Goal: Information Seeking & Learning: Learn about a topic

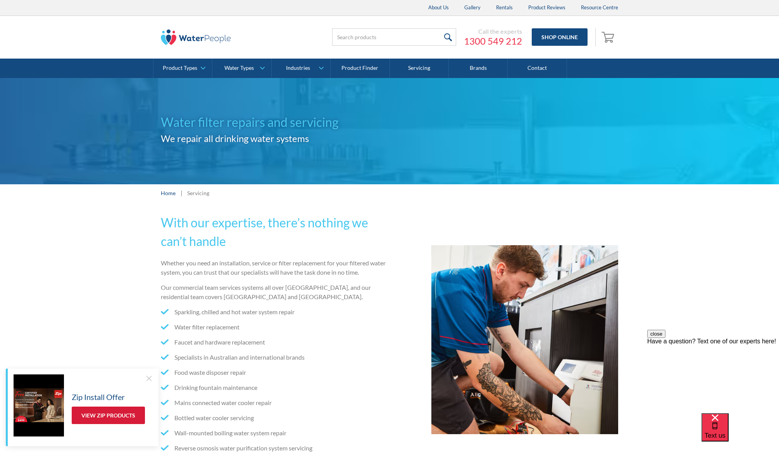
click at [112, 421] on link "View Zip Products" at bounding box center [108, 414] width 73 height 17
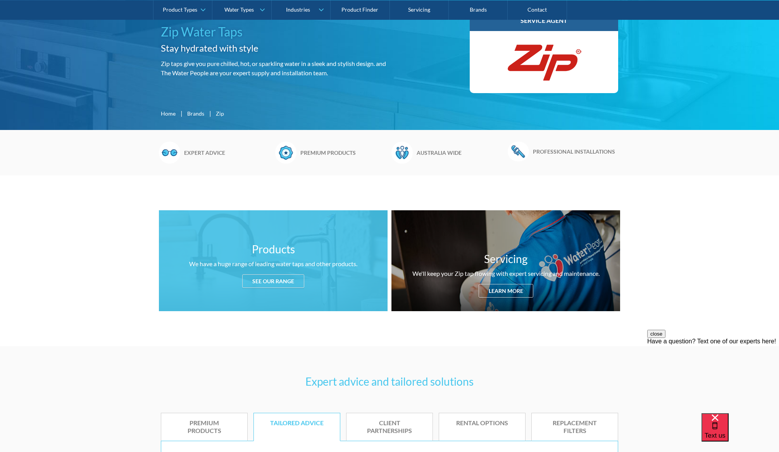
click at [271, 282] on div "See our range" at bounding box center [273, 281] width 62 height 14
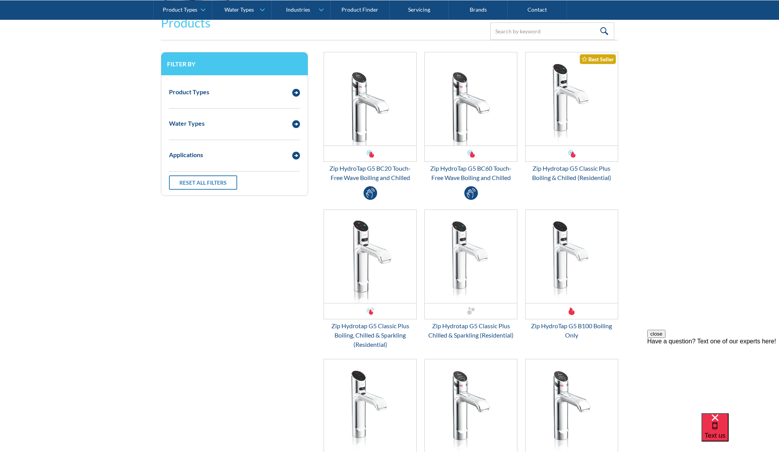
scroll to position [1000, 0]
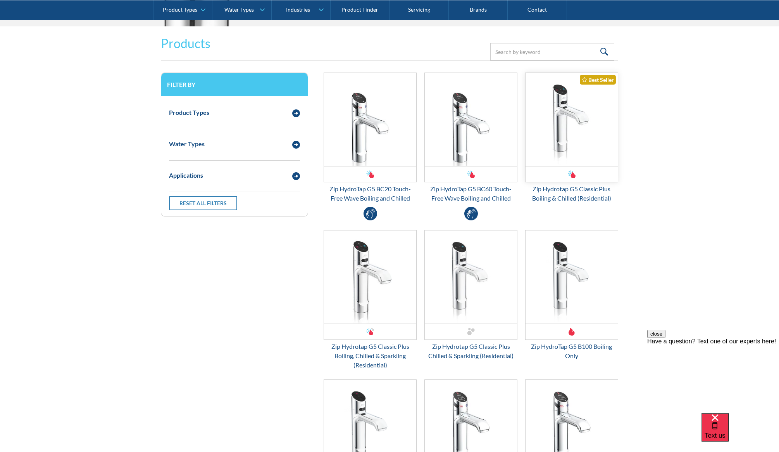
click at [585, 142] on img "Email Form 3" at bounding box center [572, 119] width 92 height 93
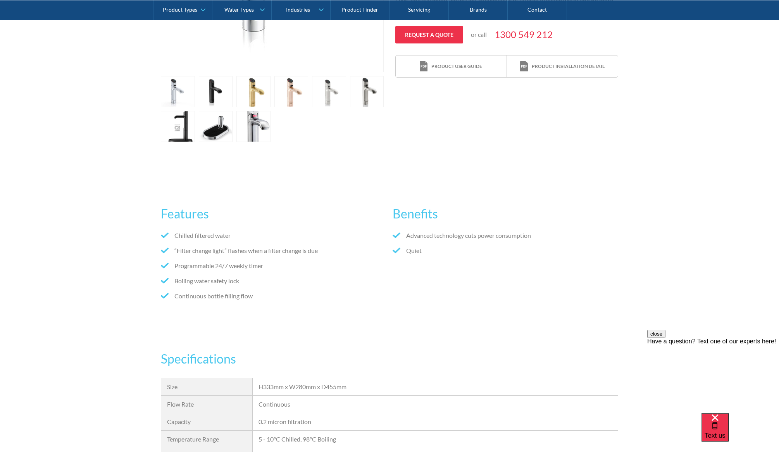
scroll to position [111, 0]
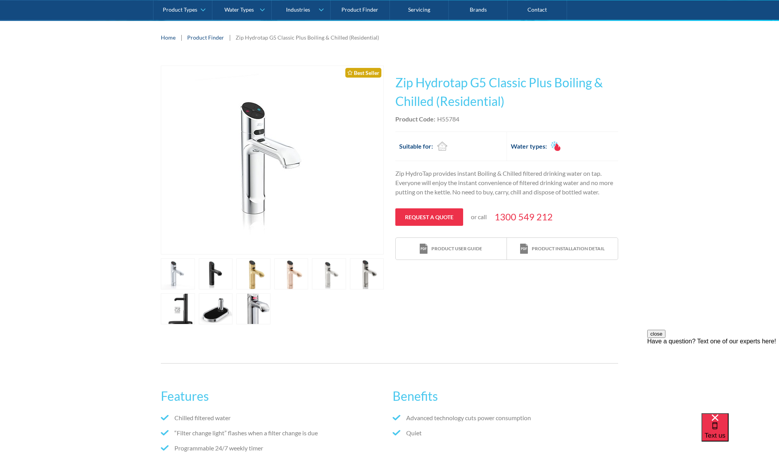
click at [195, 289] on link "open lightbox" at bounding box center [178, 273] width 34 height 31
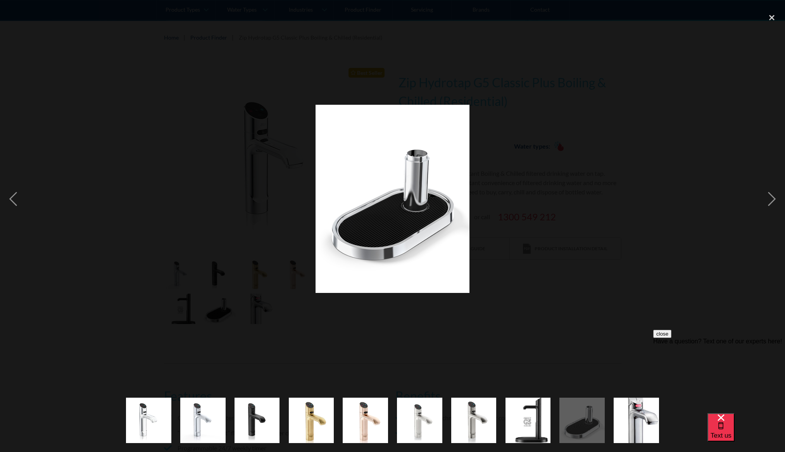
click at [574, 425] on img "show item 9 of 10" at bounding box center [582, 419] width 45 height 55
click at [542, 425] on img "show item 8 of 10" at bounding box center [528, 419] width 45 height 55
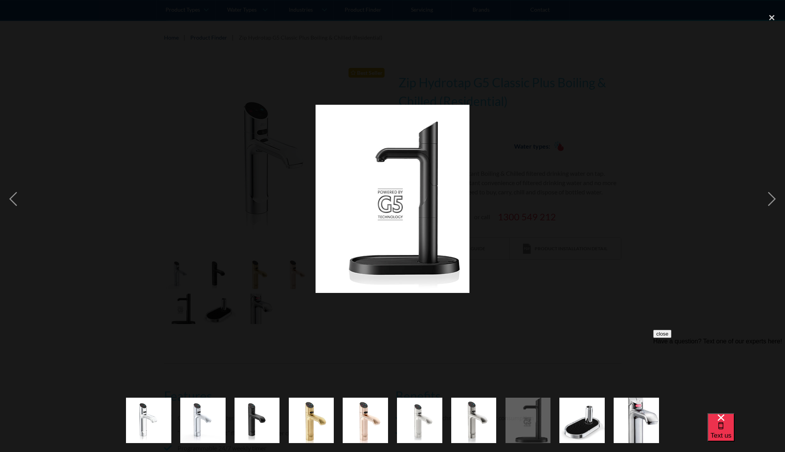
click at [468, 409] on img "show item 7 of 10" at bounding box center [473, 419] width 45 height 55
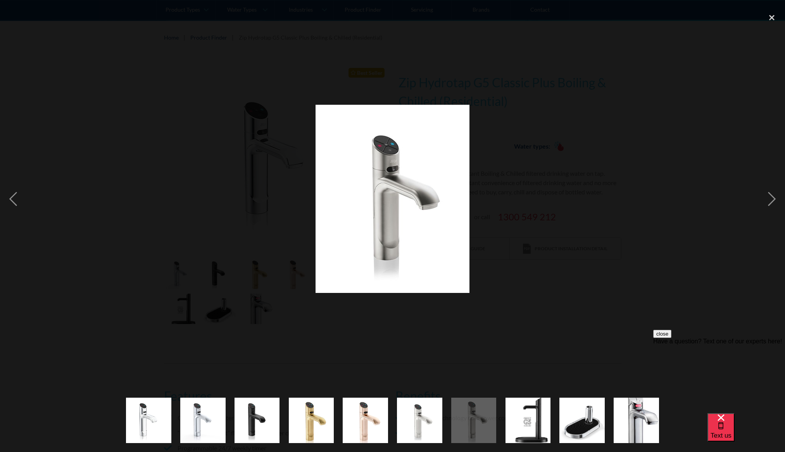
click at [410, 416] on img "show item 6 of 10" at bounding box center [419, 419] width 45 height 55
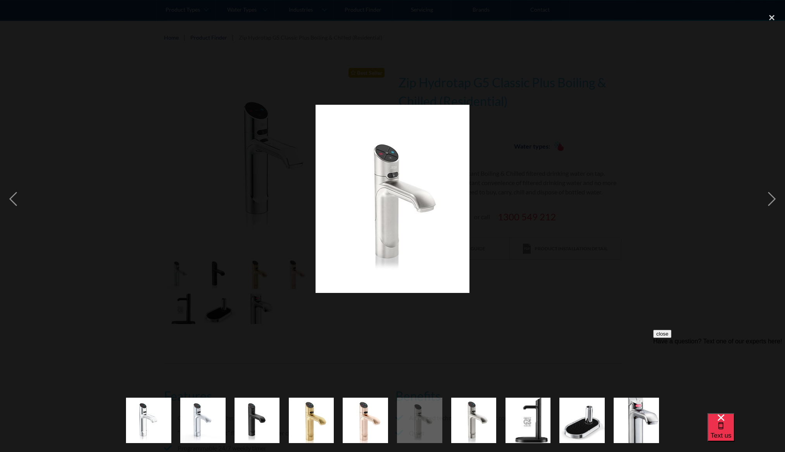
click at [361, 421] on img "show item 5 of 10" at bounding box center [365, 419] width 45 height 55
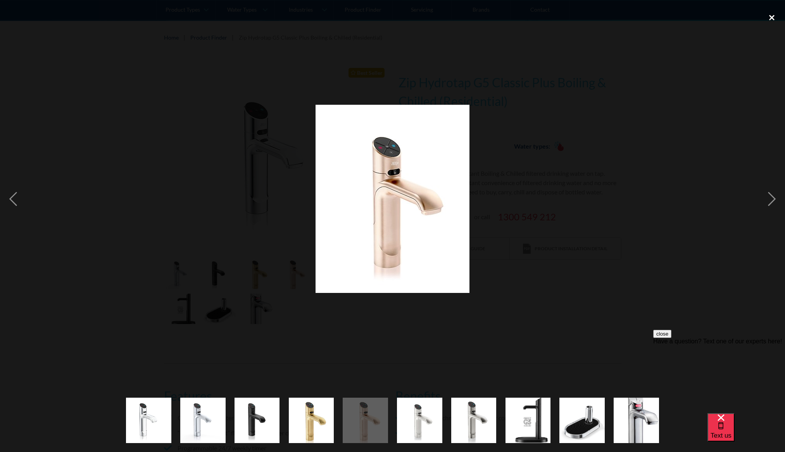
click at [766, 20] on div "close lightbox" at bounding box center [772, 17] width 26 height 17
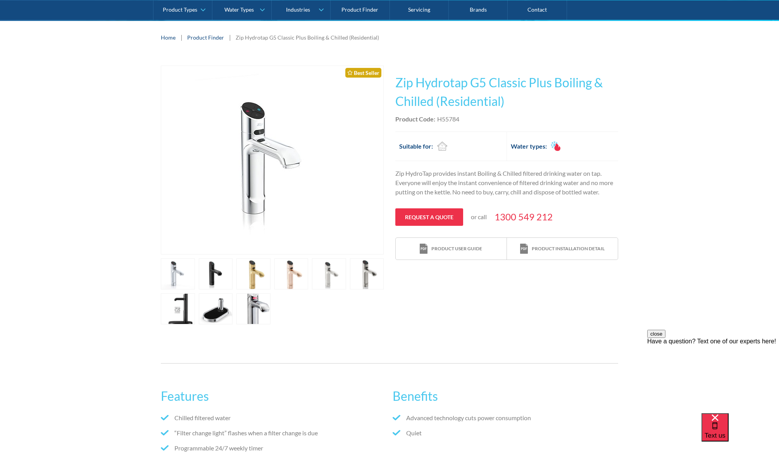
click at [747, 147] on div "Play video Fits Most Brands Best Seller No items found. This tap design is incl…" at bounding box center [389, 195] width 779 height 282
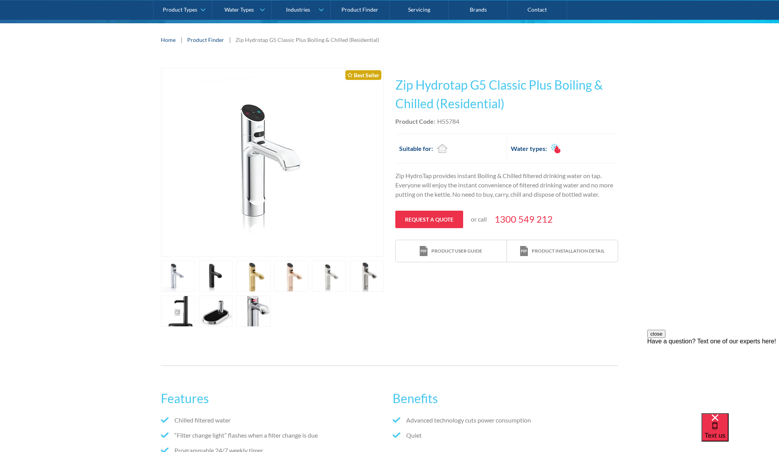
scroll to position [0, 0]
